Goal: Find specific page/section

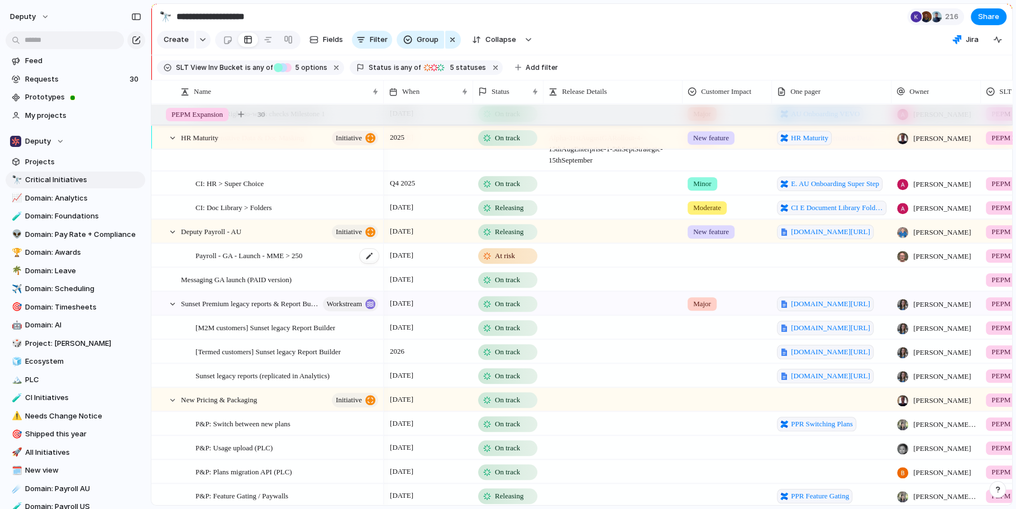
click at [302, 254] on span "Payroll - GA - Launch - MME > 250" at bounding box center [248, 255] width 107 height 13
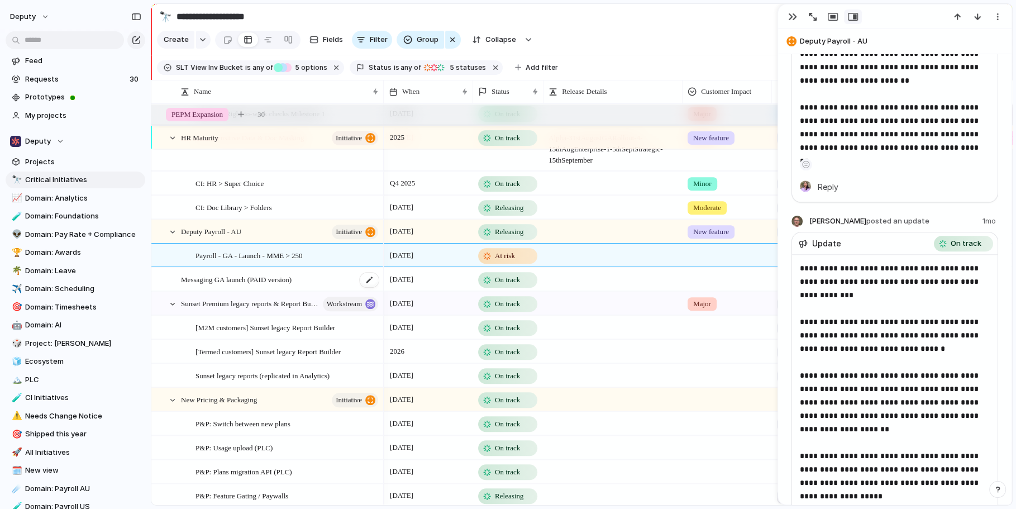
click at [292, 283] on span "Messaging GA launch (PAID version)" at bounding box center [236, 279] width 111 height 13
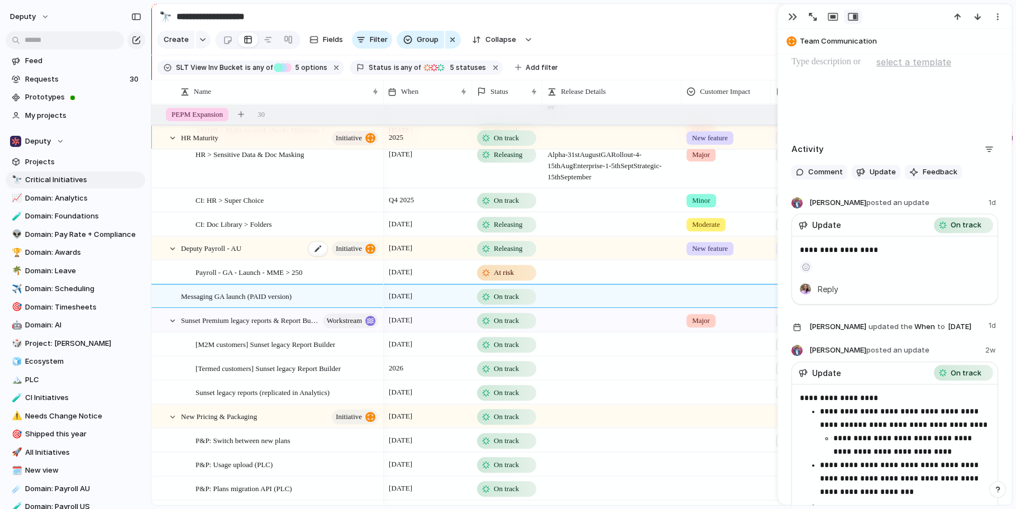
click at [270, 248] on div "Deputy Payroll - AU initiative" at bounding box center [280, 248] width 199 height 23
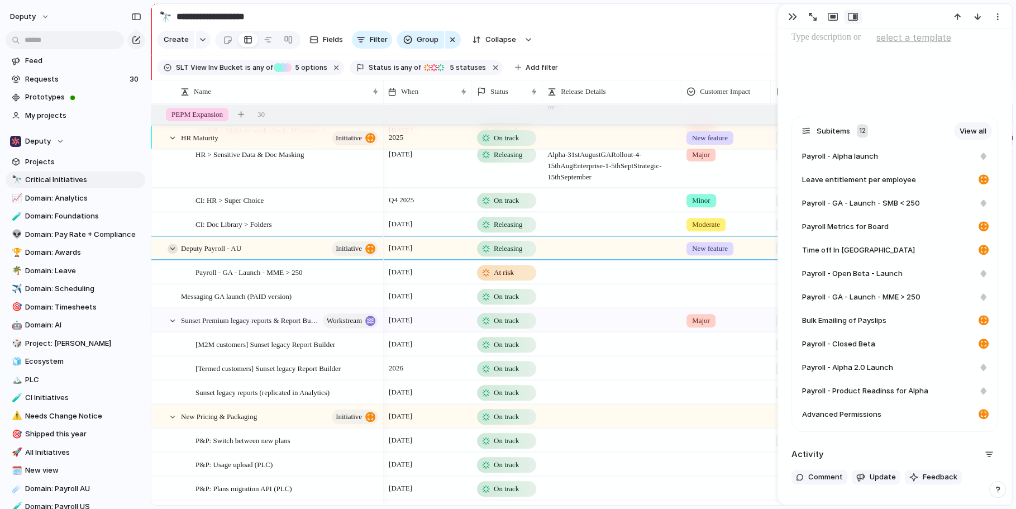
click at [171, 245] on div at bounding box center [173, 249] width 10 height 10
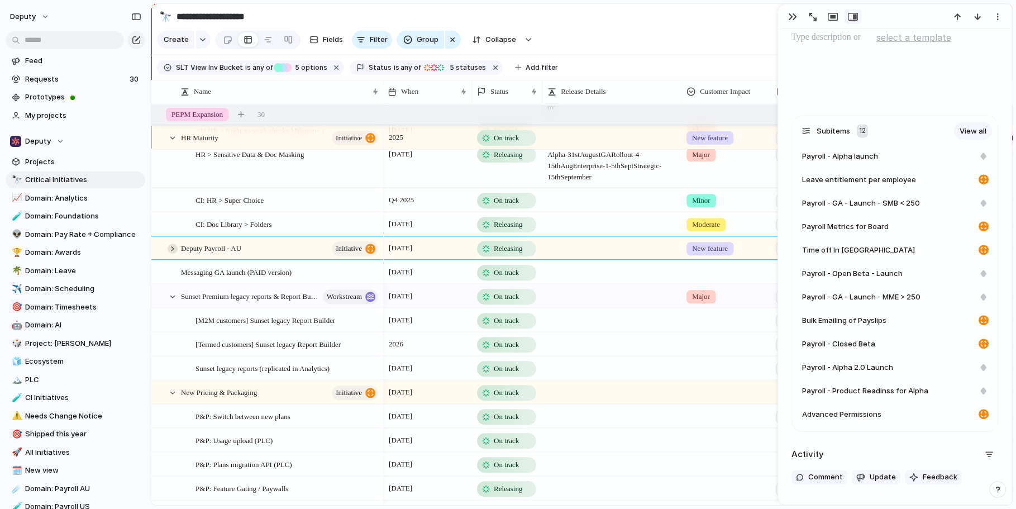
click at [173, 245] on div at bounding box center [173, 249] width 10 height 10
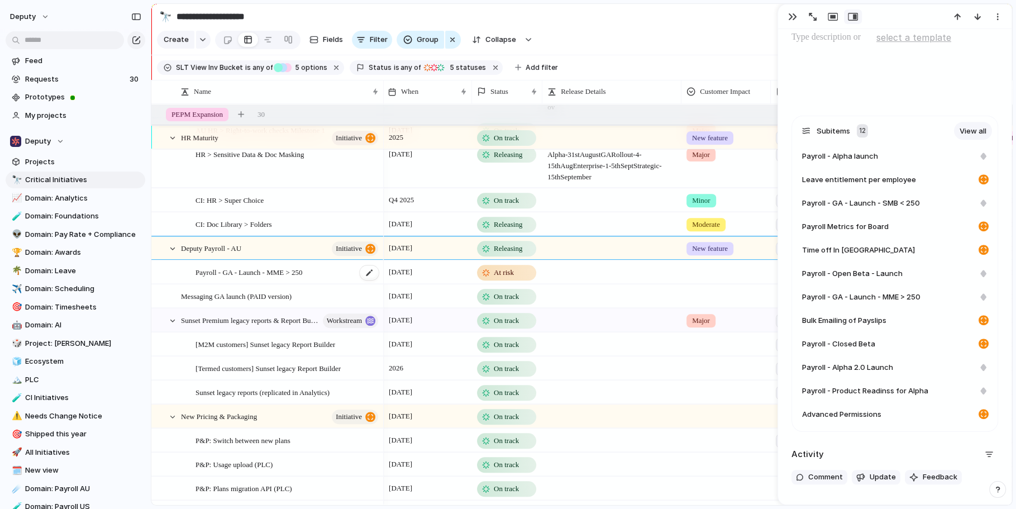
click at [269, 266] on span "Payroll - GA - Launch - MME > 250" at bounding box center [248, 271] width 107 height 13
